Goal: Task Accomplishment & Management: Manage account settings

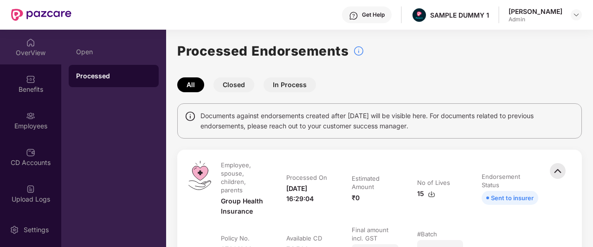
scroll to position [118, 0]
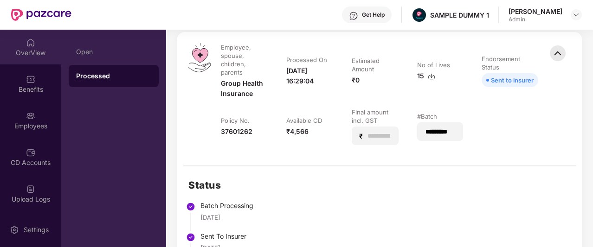
click at [21, 43] on div "OverView" at bounding box center [30, 47] width 61 height 35
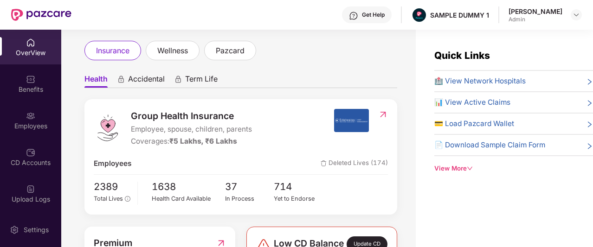
scroll to position [0, 0]
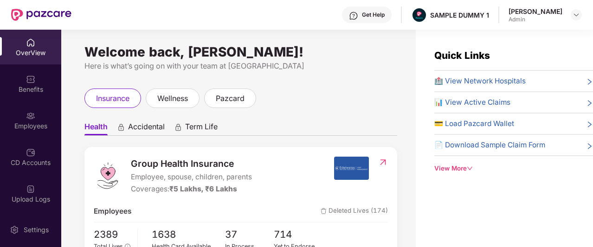
click at [441, 164] on div "View More" at bounding box center [513, 169] width 159 height 10
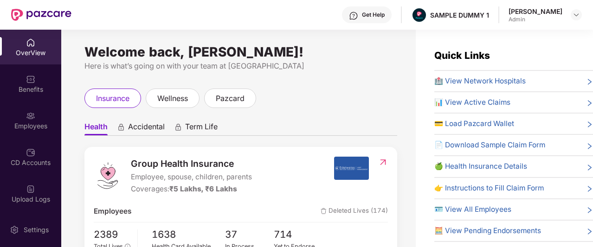
click at [358, 11] on img at bounding box center [353, 15] width 9 height 9
click at [287, 70] on div "Here is what’s going on with your team at [GEOGRAPHIC_DATA]" at bounding box center [240, 66] width 313 height 12
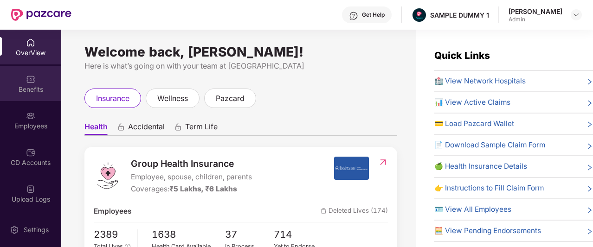
click at [29, 80] on img at bounding box center [30, 79] width 9 height 9
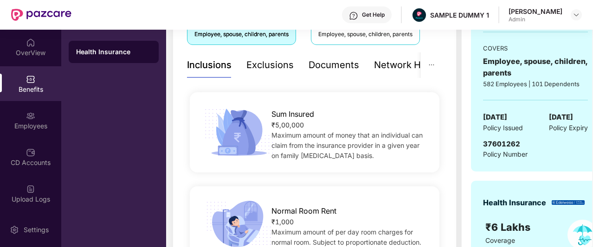
scroll to position [195, 0]
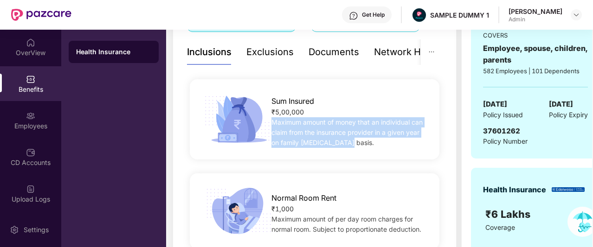
drag, startPoint x: 272, startPoint y: 122, endPoint x: 362, endPoint y: 154, distance: 95.7
click at [362, 154] on div "Sum Insured ₹5,00,000 Maximum amount of money that an individual can claim from…" at bounding box center [315, 119] width 250 height 80
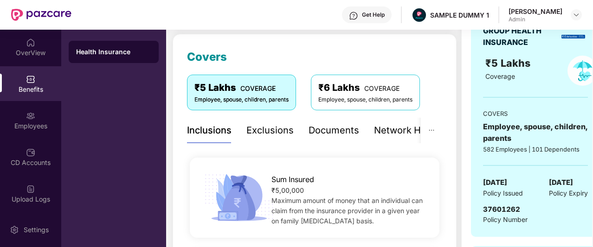
scroll to position [117, 0]
click at [268, 129] on div "Exclusions" at bounding box center [269, 130] width 47 height 14
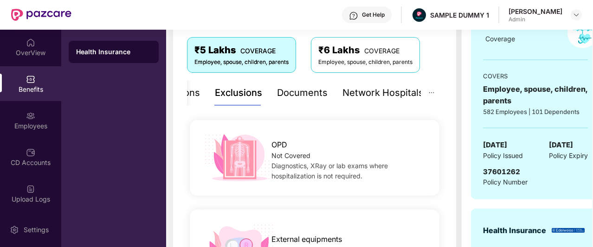
scroll to position [155, 0]
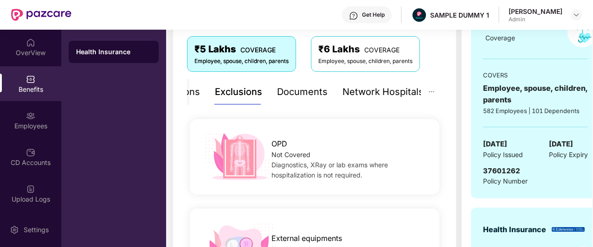
click at [302, 92] on div "Documents" at bounding box center [302, 92] width 51 height 14
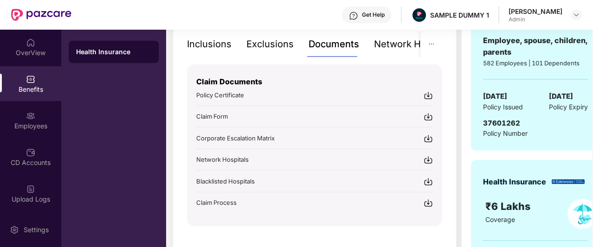
scroll to position [135, 0]
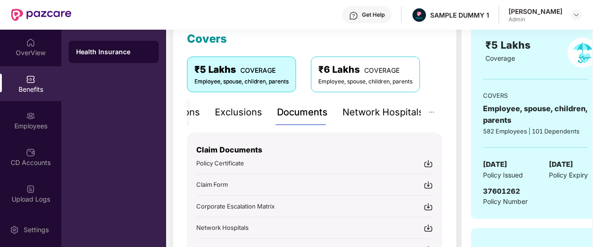
click at [381, 111] on div "Network Hospitals" at bounding box center [382, 112] width 81 height 14
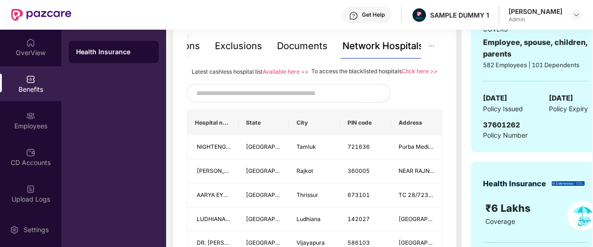
scroll to position [201, 0]
click at [246, 100] on input "text" at bounding box center [275, 93] width 159 height 14
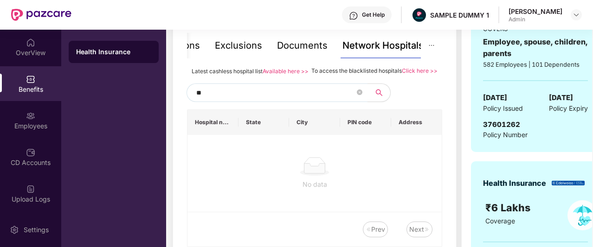
type input "*"
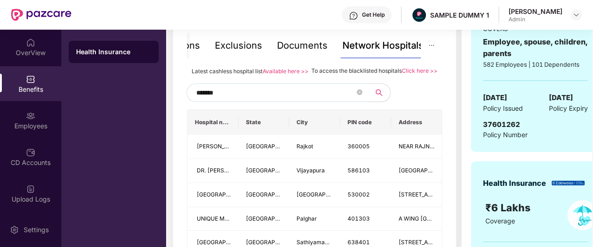
type input "********"
click at [358, 97] on span at bounding box center [360, 93] width 6 height 9
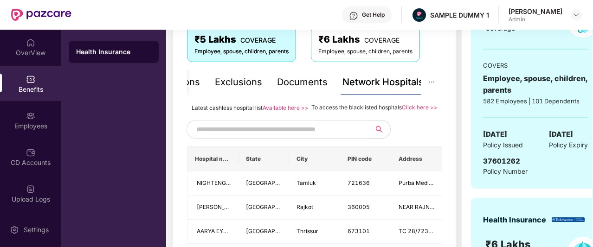
scroll to position [186, 0]
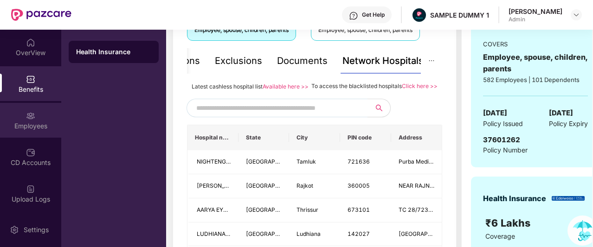
click at [33, 120] on div "Employees" at bounding box center [30, 120] width 61 height 35
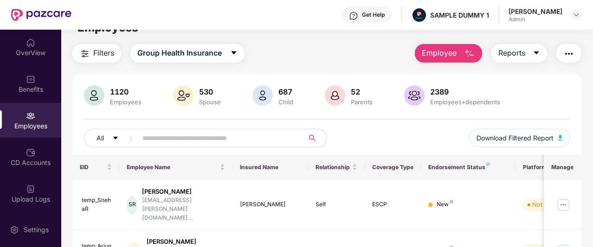
scroll to position [0, 0]
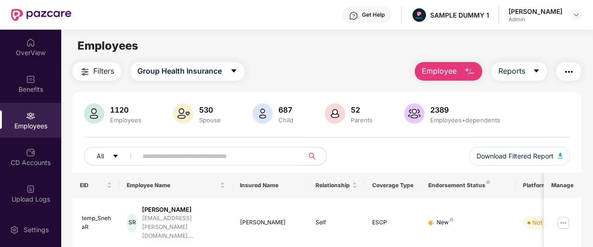
click at [452, 73] on span "Employee" at bounding box center [439, 71] width 35 height 12
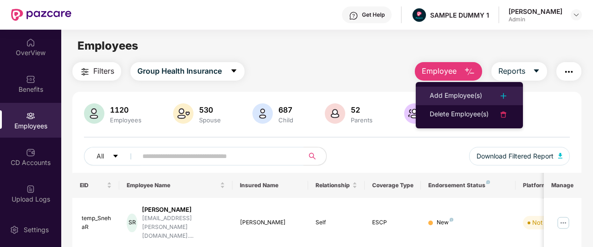
click at [443, 100] on div "Add Employee(s)" at bounding box center [456, 95] width 52 height 11
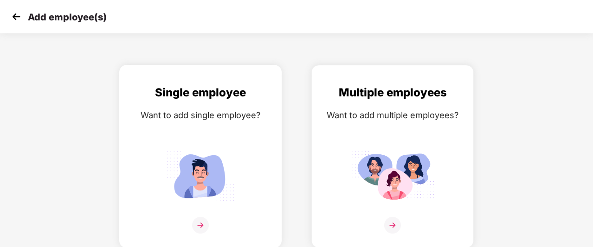
click at [262, 139] on div "Single employee Want to add single employee?" at bounding box center [200, 165] width 143 height 162
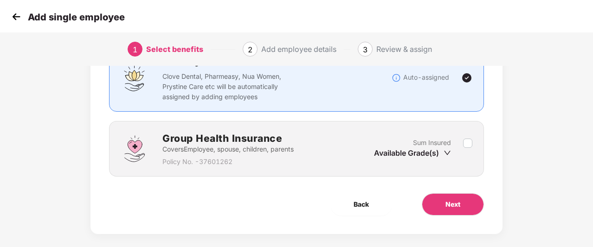
scroll to position [62, 0]
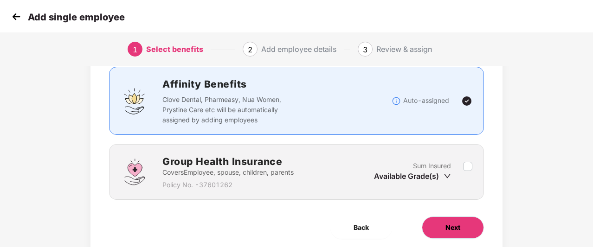
click at [444, 217] on button "Next" at bounding box center [453, 228] width 62 height 22
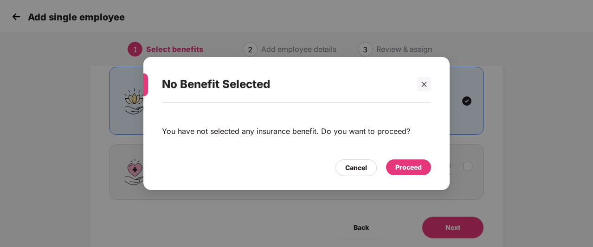
click at [415, 173] on div "Proceed" at bounding box center [408, 168] width 45 height 16
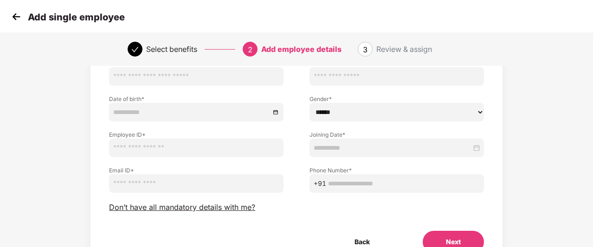
scroll to position [42, 0]
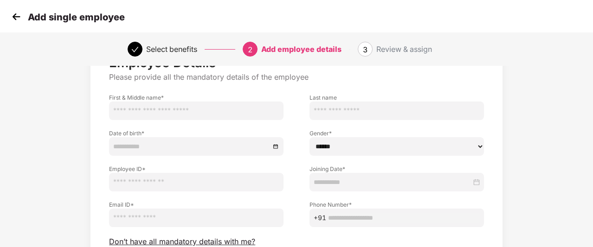
click at [325, 116] on input "text" at bounding box center [397, 111] width 174 height 19
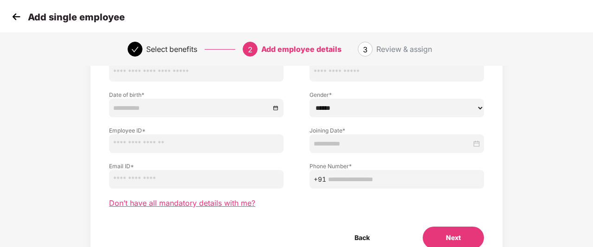
click at [147, 203] on span "Don’t have all mandatory details with me?" at bounding box center [182, 204] width 146 height 10
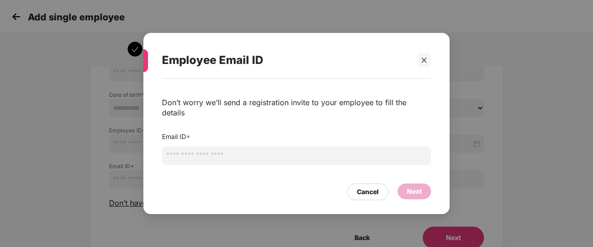
click at [179, 152] on input "email" at bounding box center [296, 156] width 269 height 19
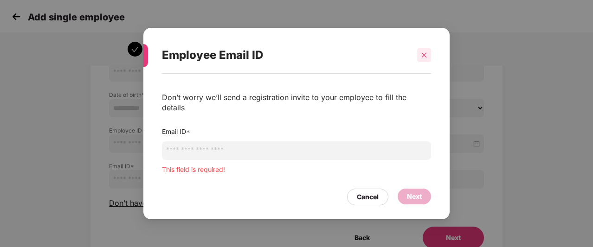
click at [424, 58] on icon "close" at bounding box center [424, 55] width 6 height 6
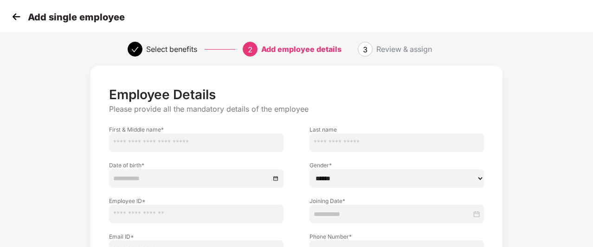
scroll to position [55, 0]
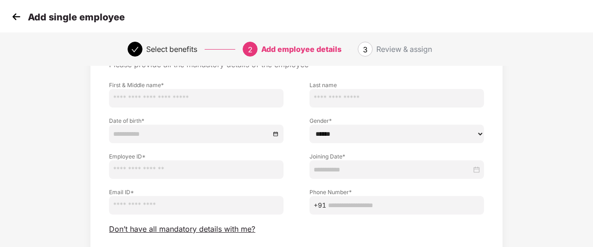
click at [348, 103] on input "text" at bounding box center [397, 98] width 174 height 19
drag, startPoint x: 377, startPoint y: 48, endPoint x: 433, endPoint y: 44, distance: 55.8
click at [432, 44] on div "Review & assign" at bounding box center [404, 49] width 56 height 15
click at [17, 19] on img at bounding box center [16, 17] width 14 height 14
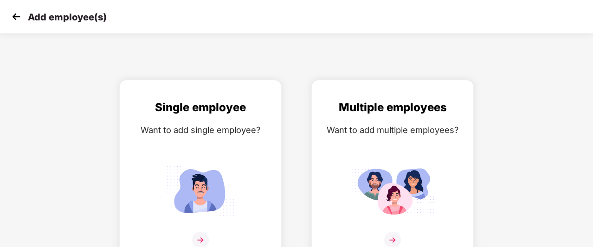
click at [17, 19] on img at bounding box center [16, 17] width 14 height 14
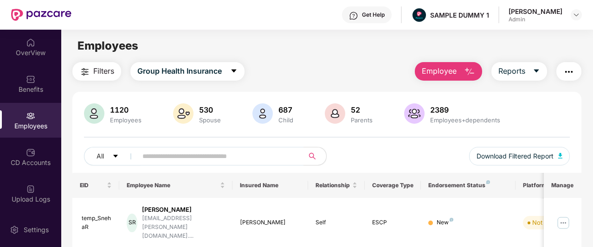
click at [455, 77] on span "Employee" at bounding box center [439, 71] width 35 height 12
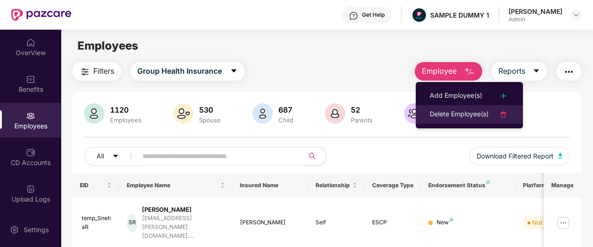
click at [446, 106] on li "Delete Employee(s)" at bounding box center [469, 114] width 107 height 19
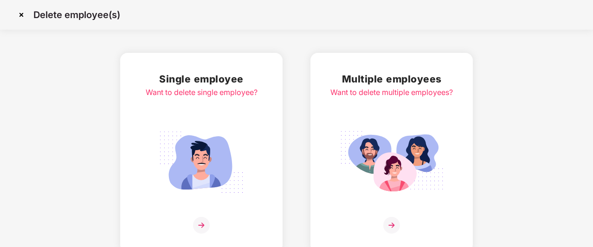
scroll to position [5, 0]
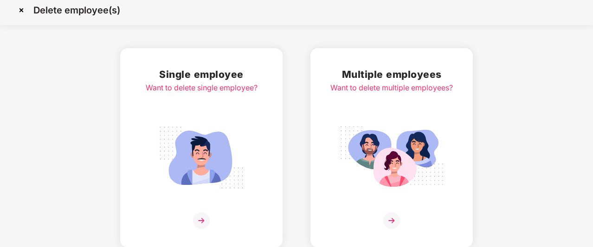
click at [22, 12] on img at bounding box center [21, 10] width 15 height 15
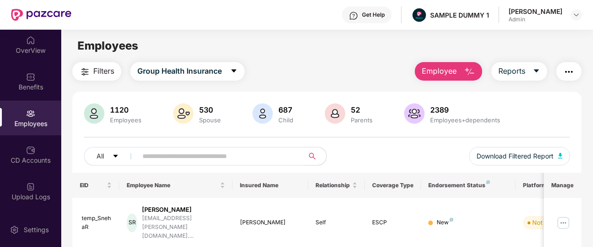
scroll to position [3, 0]
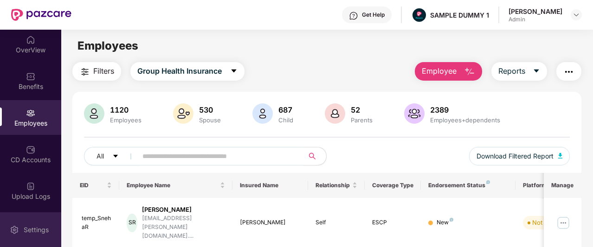
click at [14, 229] on img at bounding box center [14, 230] width 9 height 9
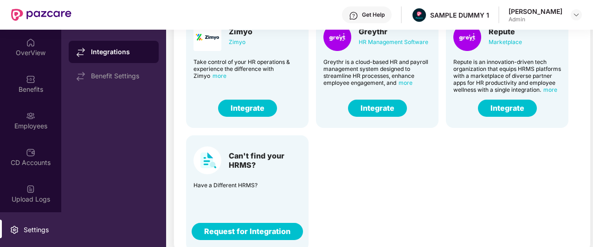
scroll to position [87, 0]
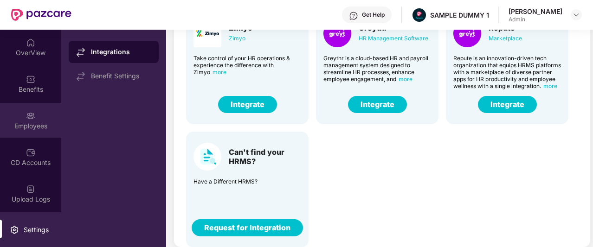
click at [29, 113] on img at bounding box center [30, 115] width 9 height 9
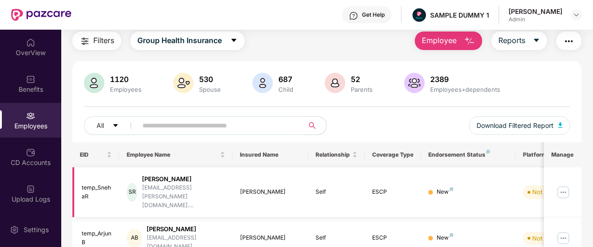
scroll to position [10, 0]
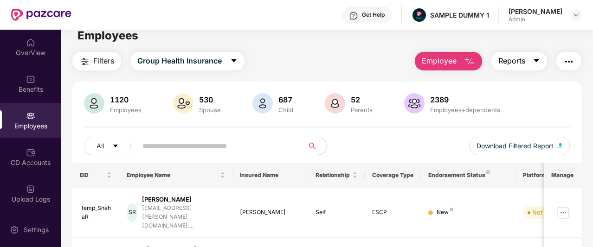
click at [527, 64] on button "Reports" at bounding box center [519, 61] width 56 height 19
click at [384, 53] on div "Filters Group Health Insurance Employee Reports" at bounding box center [326, 61] width 509 height 19
click at [523, 58] on span "Reports" at bounding box center [511, 61] width 27 height 12
click at [364, 51] on main "Employees Filters Group Health Insurance Employee Reports 1120 Employees 530 Sp…" at bounding box center [326, 142] width 531 height 247
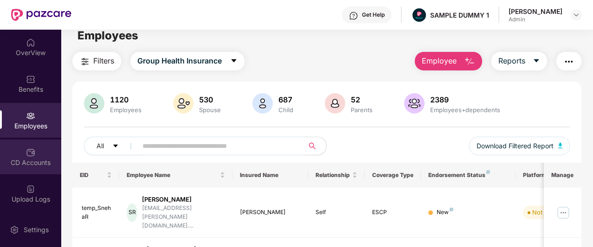
click at [25, 168] on div "CD Accounts" at bounding box center [30, 157] width 61 height 35
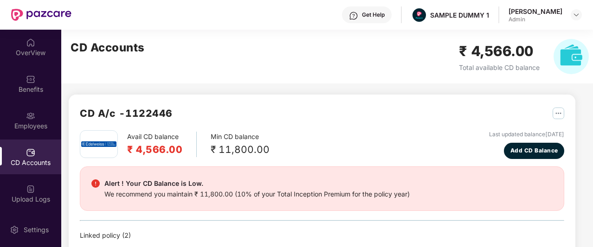
scroll to position [0, 0]
click at [549, 155] on button "Add CD Balance" at bounding box center [534, 150] width 60 height 16
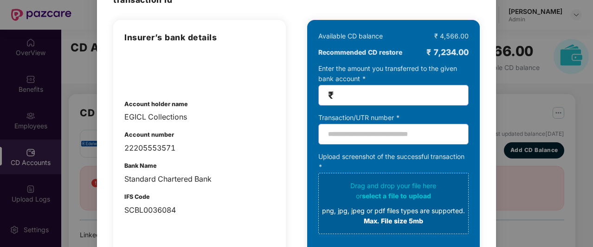
scroll to position [64, 0]
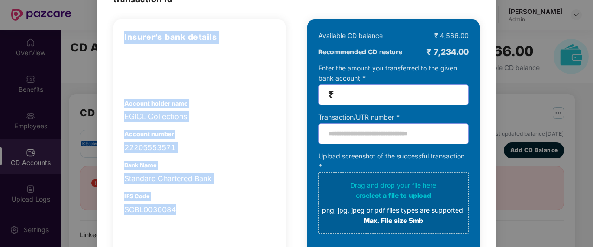
drag, startPoint x: 121, startPoint y: 42, endPoint x: 182, endPoint y: 222, distance: 190.6
click at [182, 222] on div "Insurer’s bank details Account holder name EGICL Collections Account number 222…" at bounding box center [199, 167] width 173 height 297
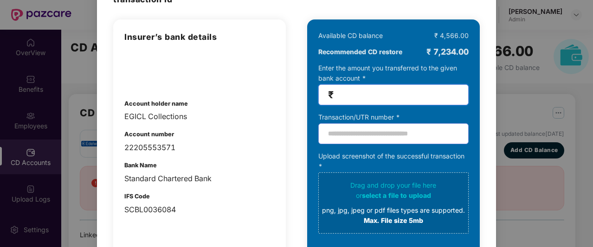
click at [352, 91] on input "number" at bounding box center [397, 95] width 123 height 11
click at [349, 130] on input "text" at bounding box center [393, 133] width 150 height 21
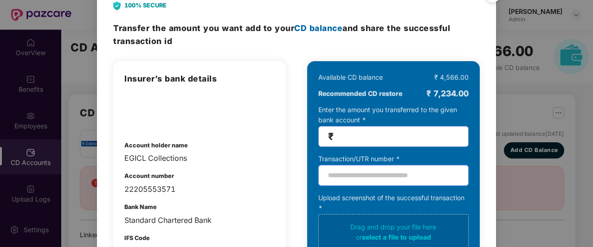
scroll to position [1, 0]
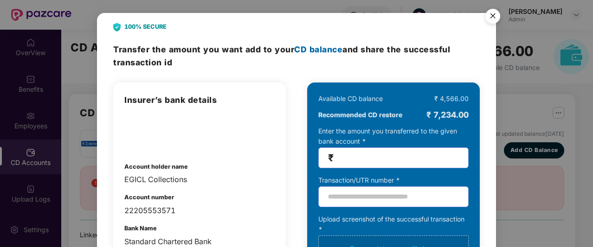
click at [496, 16] on img "Close" at bounding box center [493, 18] width 26 height 26
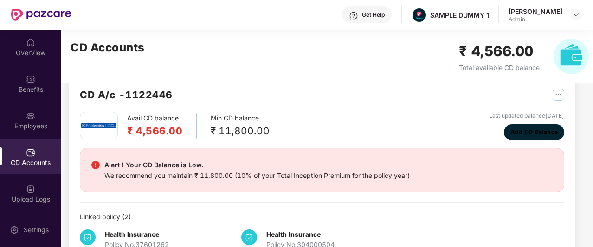
scroll to position [19, 0]
click at [405, 122] on div "Avail CD balance ₹ 4,566.00 Min CD balance ₹ 11,800.00 Last updated balance [DA…" at bounding box center [322, 125] width 485 height 29
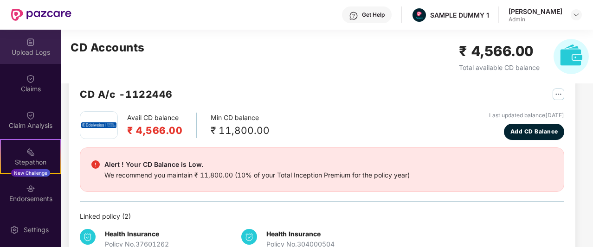
scroll to position [151, 0]
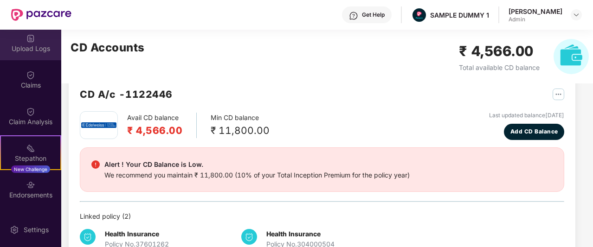
click at [26, 189] on img at bounding box center [30, 185] width 9 height 9
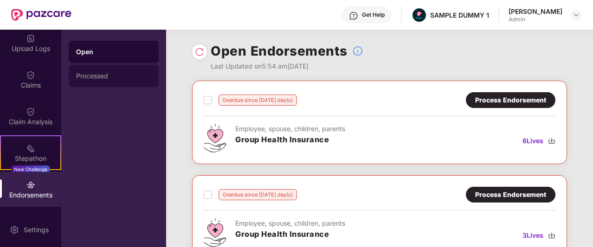
click at [115, 71] on div "Processed" at bounding box center [114, 76] width 90 height 22
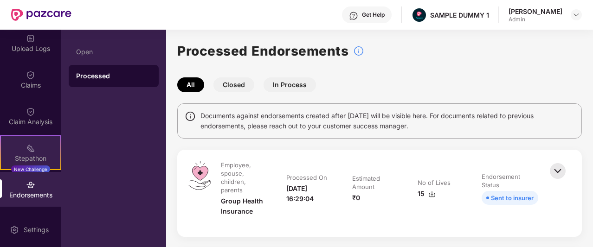
click at [28, 148] on img at bounding box center [30, 148] width 9 height 9
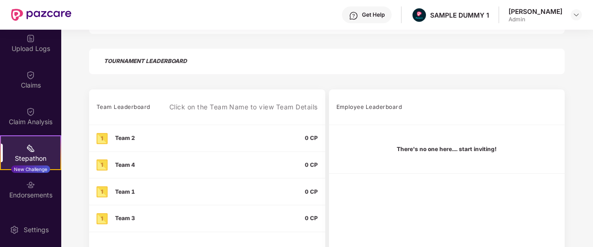
scroll to position [229, 0]
click at [340, 104] on div "Employee Leaderboard" at bounding box center [369, 106] width 66 height 11
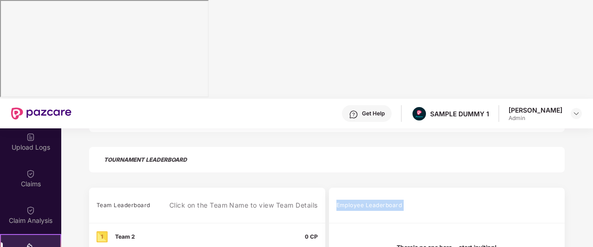
click at [340, 200] on div "Employee Leaderboard" at bounding box center [369, 205] width 66 height 11
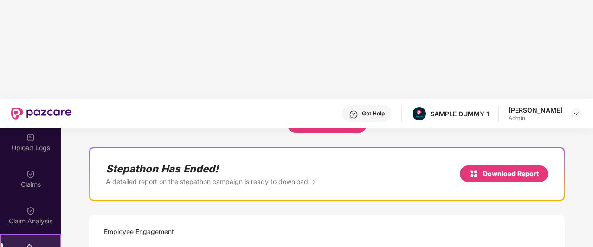
scroll to position [124, 0]
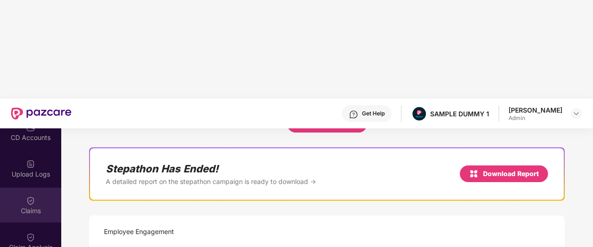
click at [30, 207] on div "Claims" at bounding box center [30, 211] width 61 height 9
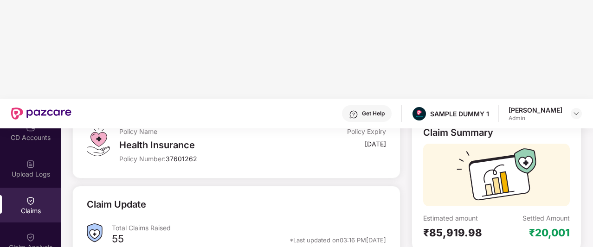
scroll to position [86, 0]
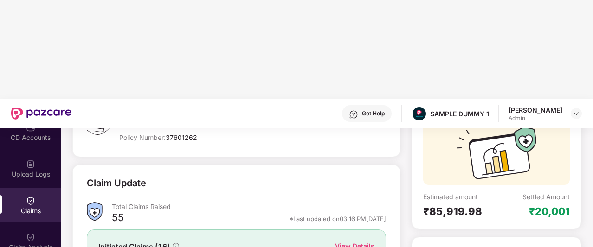
click at [349, 241] on div "View Details" at bounding box center [354, 246] width 39 height 10
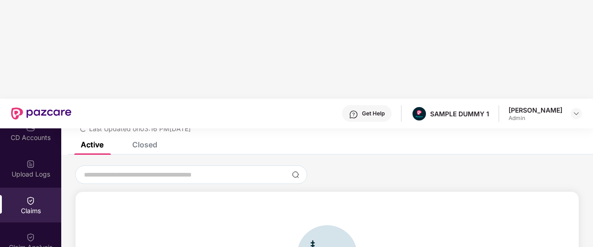
scroll to position [40, 0]
click at [153, 140] on div "Closed" at bounding box center [144, 144] width 25 height 9
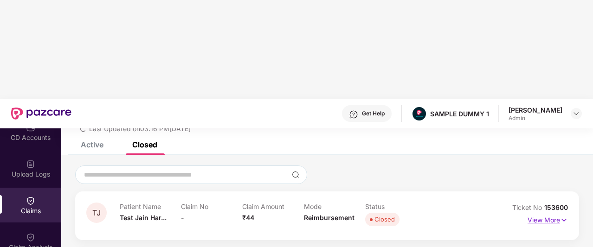
click at [528, 213] on p "View More" at bounding box center [548, 219] width 40 height 13
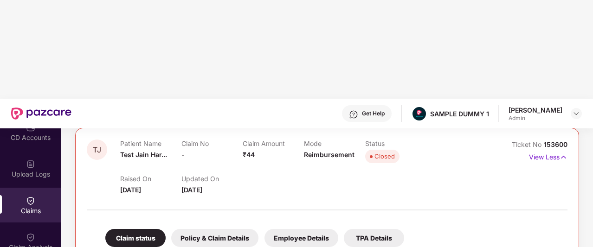
scroll to position [104, 0]
click at [200, 229] on div "Policy & Claim Details" at bounding box center [214, 238] width 87 height 18
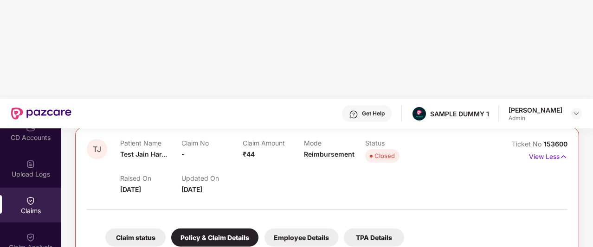
click at [295, 229] on div "Employee Details" at bounding box center [302, 238] width 74 height 18
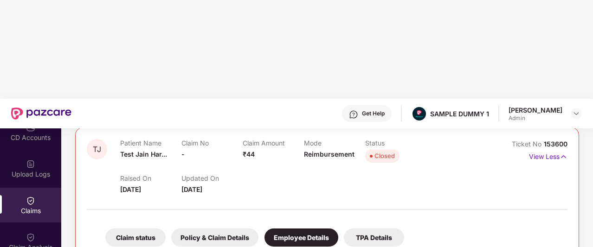
scroll to position [0, 0]
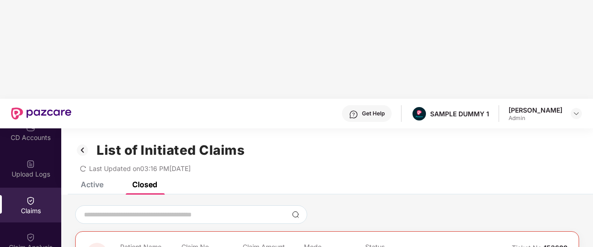
click at [84, 142] on img at bounding box center [82, 150] width 15 height 16
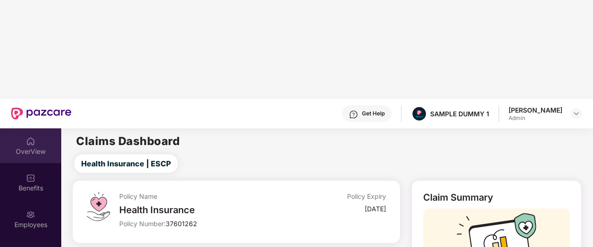
click at [21, 129] on div "OverView" at bounding box center [30, 146] width 61 height 35
